Goal: Task Accomplishment & Management: Use online tool/utility

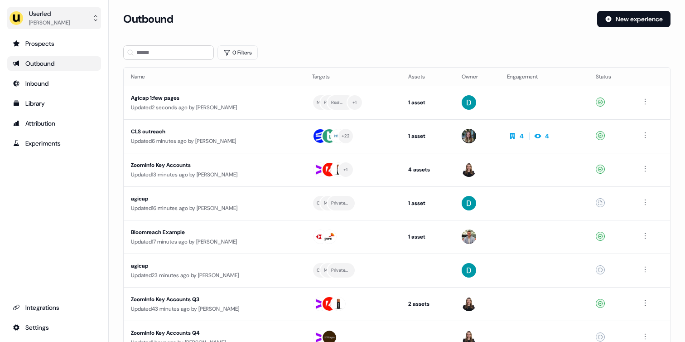
click at [70, 18] on div "[PERSON_NAME]" at bounding box center [49, 22] width 41 height 9
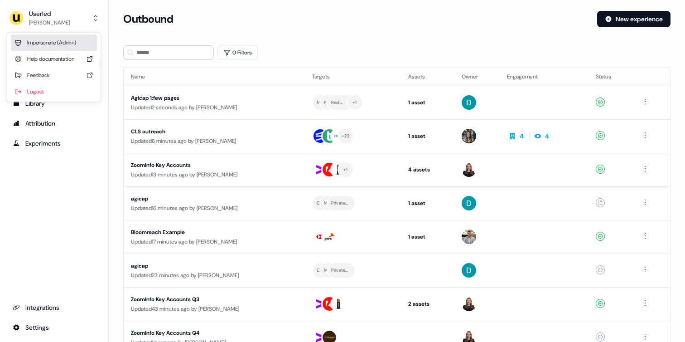
click at [58, 41] on div "Impersonate (Admin)" at bounding box center [54, 42] width 86 height 16
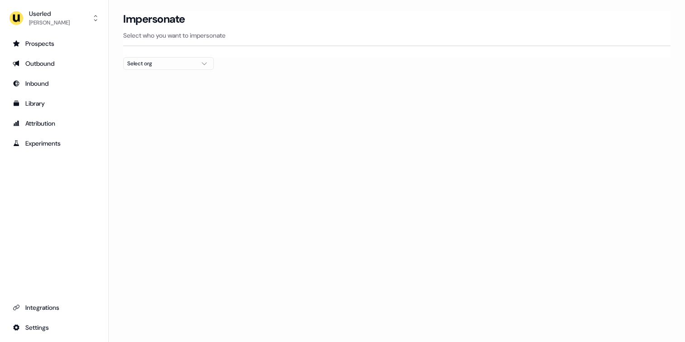
click at [182, 62] on div "Select org" at bounding box center [161, 63] width 68 height 9
type input "****"
click at [146, 98] on div "Wiiisdom" at bounding box center [169, 96] width 90 height 15
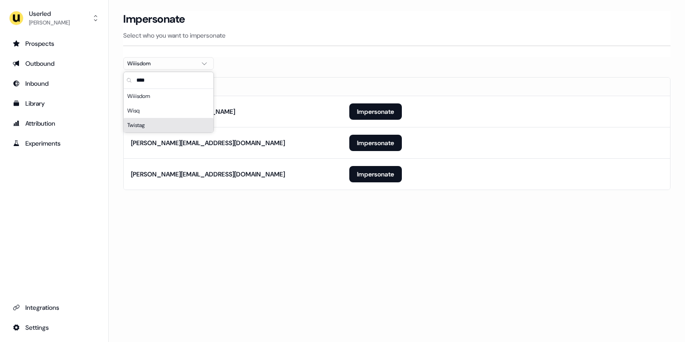
click at [120, 172] on section "Loading... Impersonate Select who you want to impersonate Wiiisdom Email [EMAIL…" at bounding box center [397, 113] width 577 height 204
click at [369, 173] on button "Impersonate" at bounding box center [376, 174] width 53 height 16
